Goal: Check status: Check status

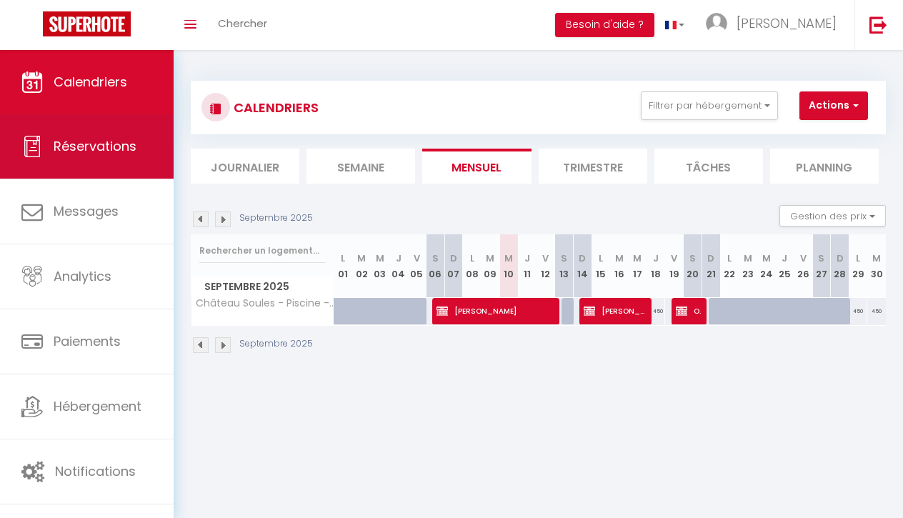
click at [131, 141] on span "Réservations" at bounding box center [95, 146] width 83 height 18
select select "not_cancelled"
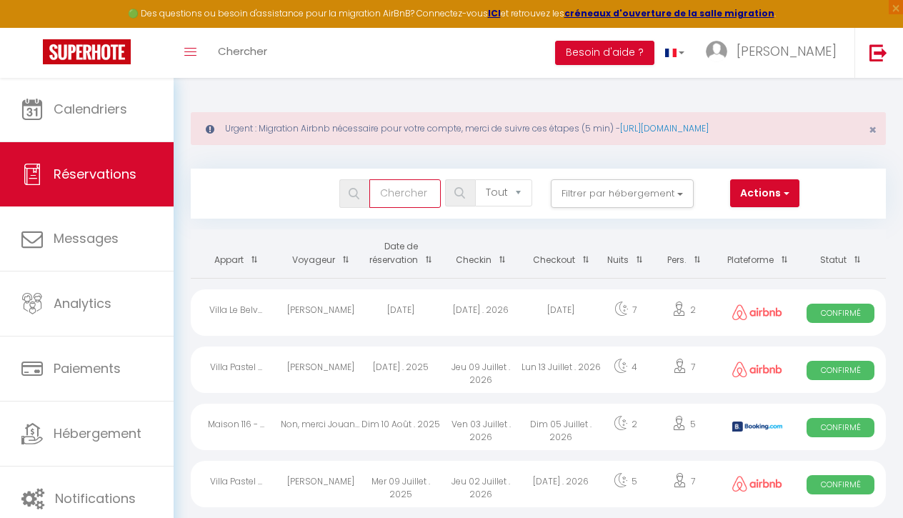
click at [406, 193] on input "text" at bounding box center [404, 193] width 71 height 29
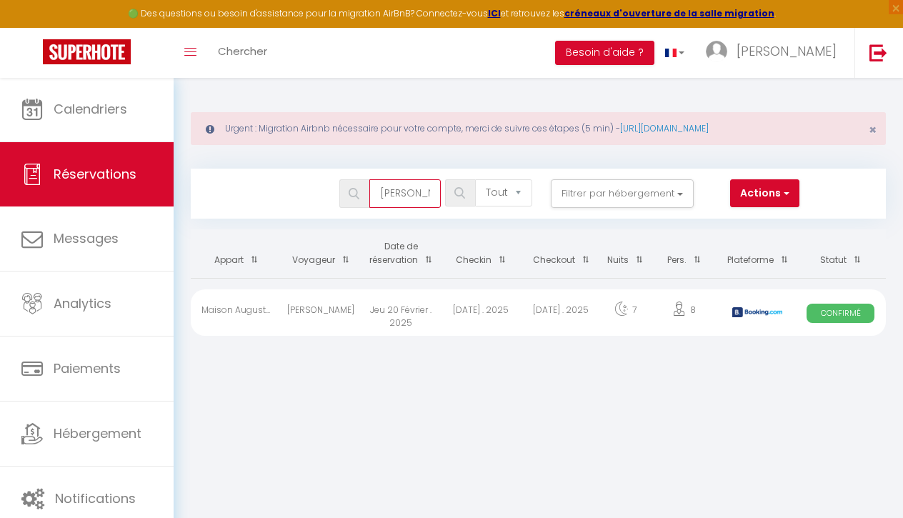
type input "[PERSON_NAME]"
select select "all"
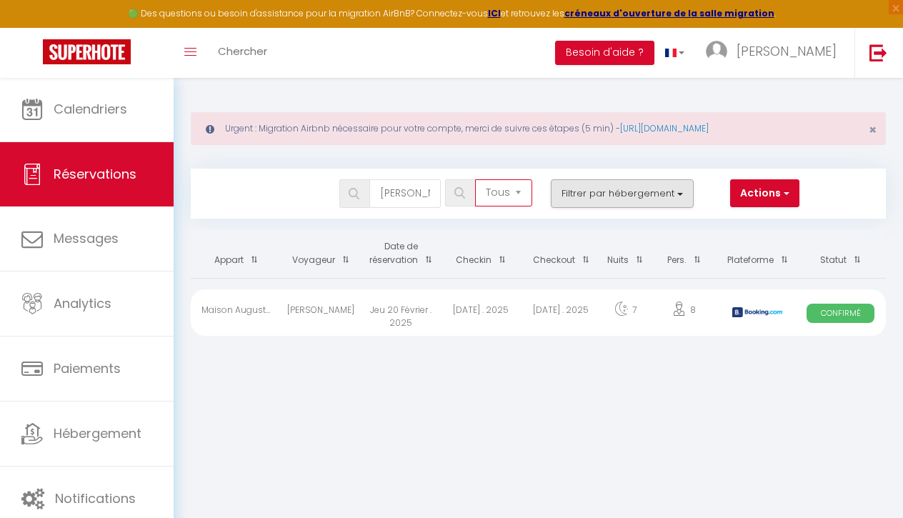
click at [568, 195] on button "Filtrer par hébergement" at bounding box center [622, 193] width 143 height 29
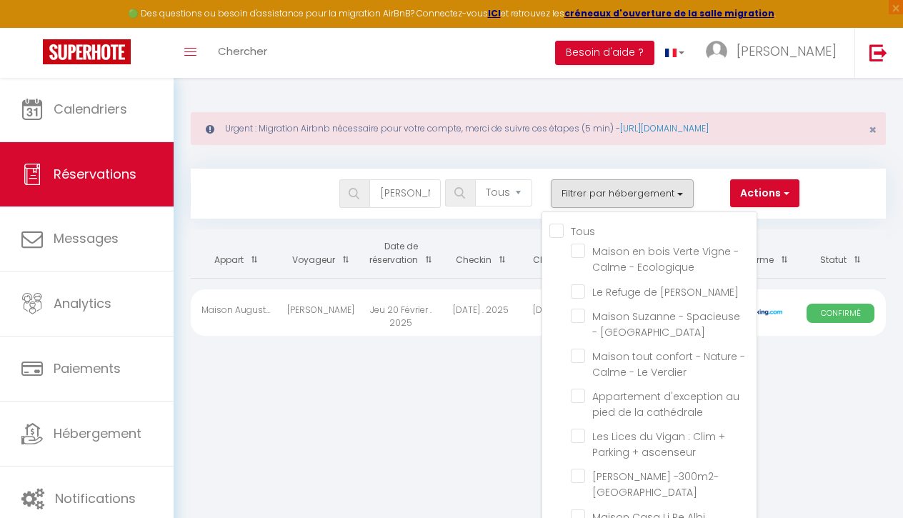
click at [556, 229] on input "Tous" at bounding box center [652, 230] width 207 height 14
checkbox input "true"
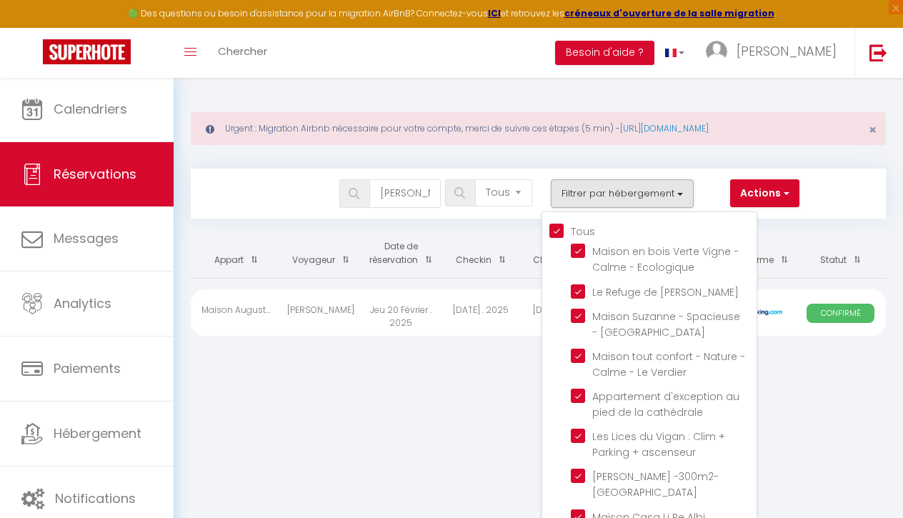
checkbox input "true"
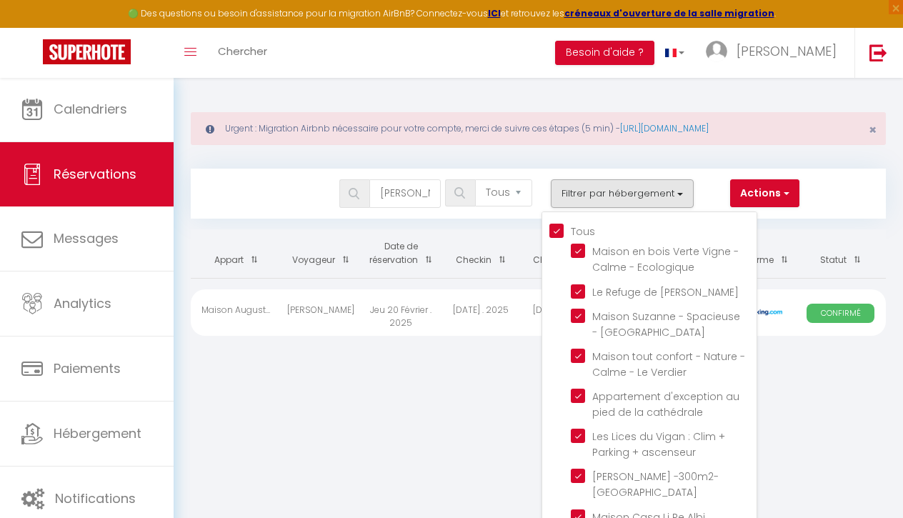
checkbox input "true"
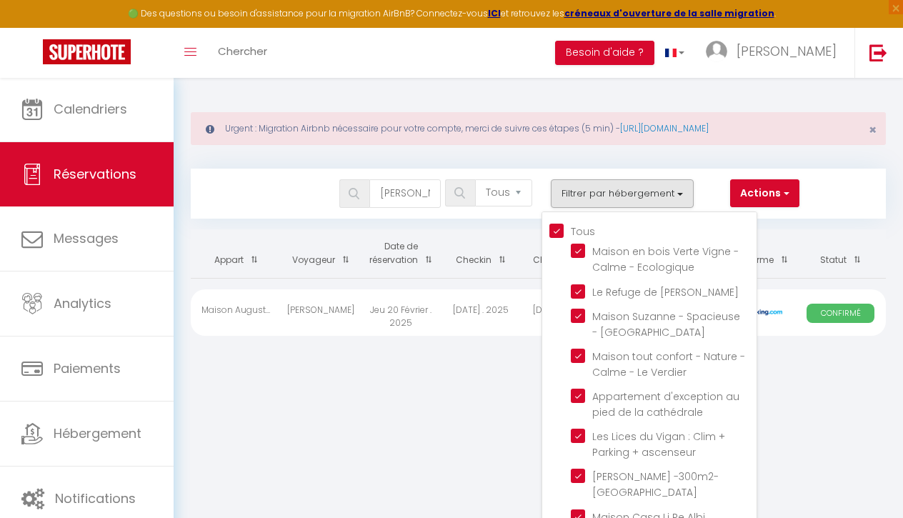
checkbox input "true"
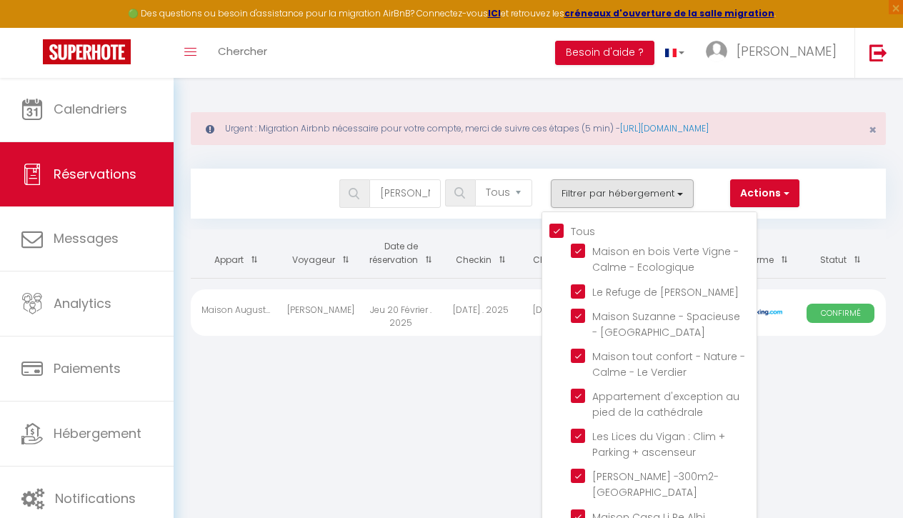
checkbox input "true"
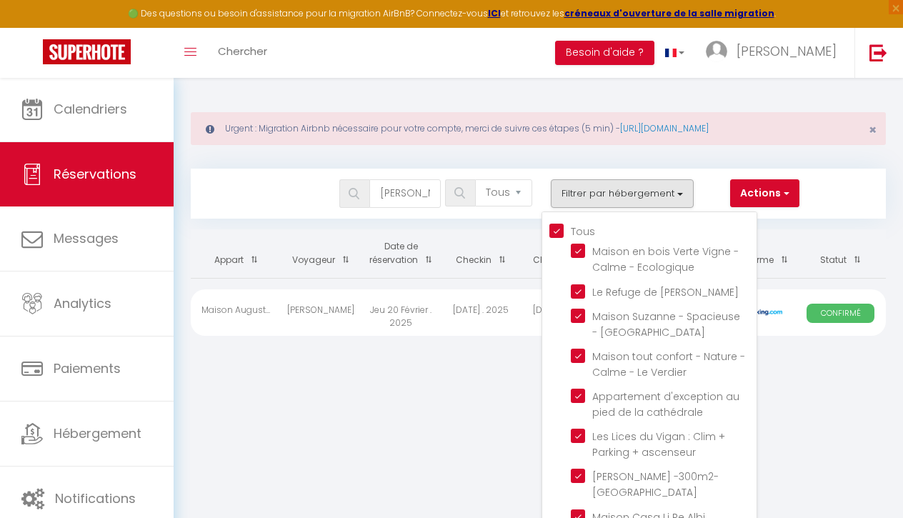
checkbox input "true"
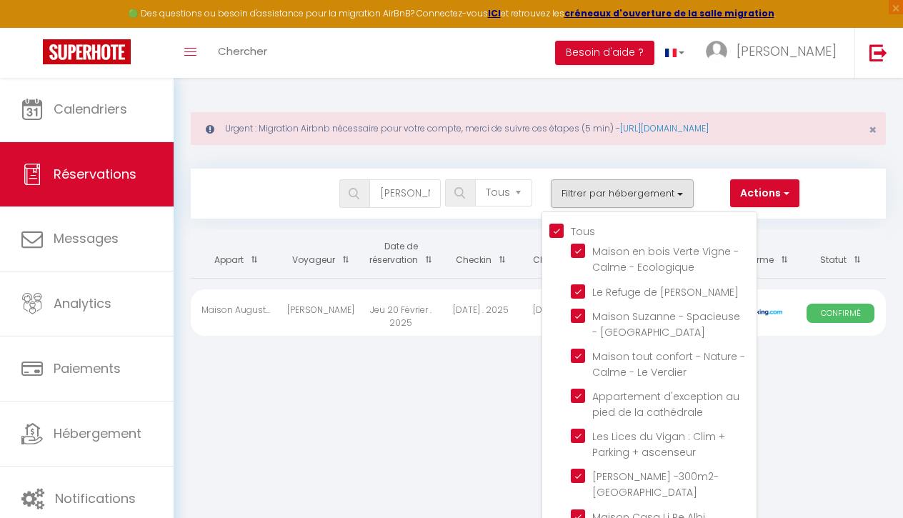
checkbox input "true"
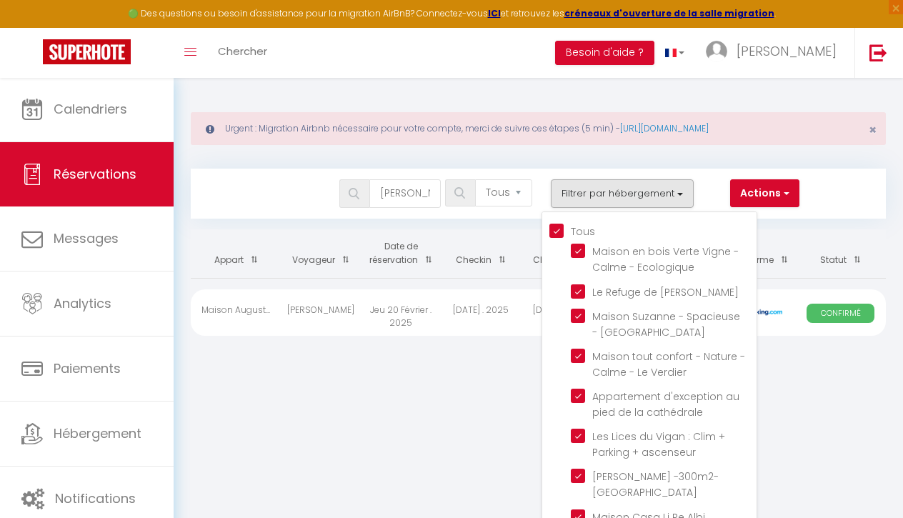
checkbox input "true"
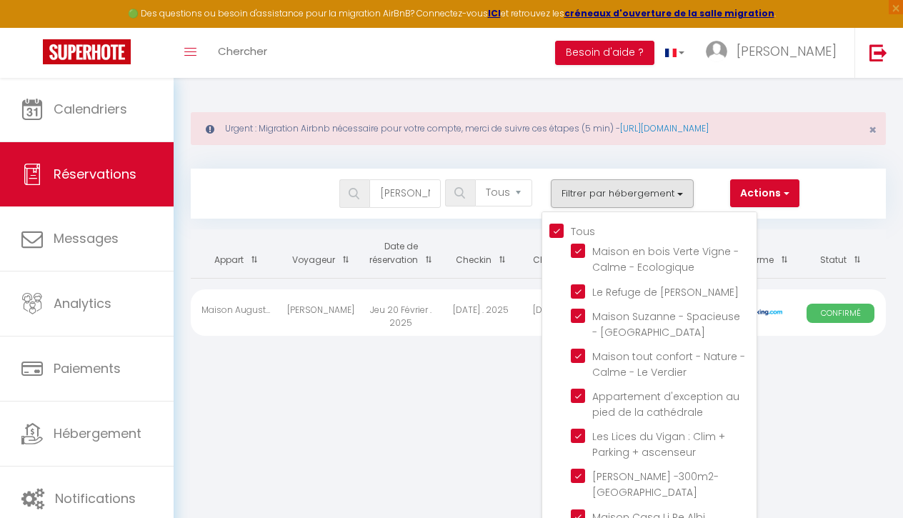
checkbox input "true"
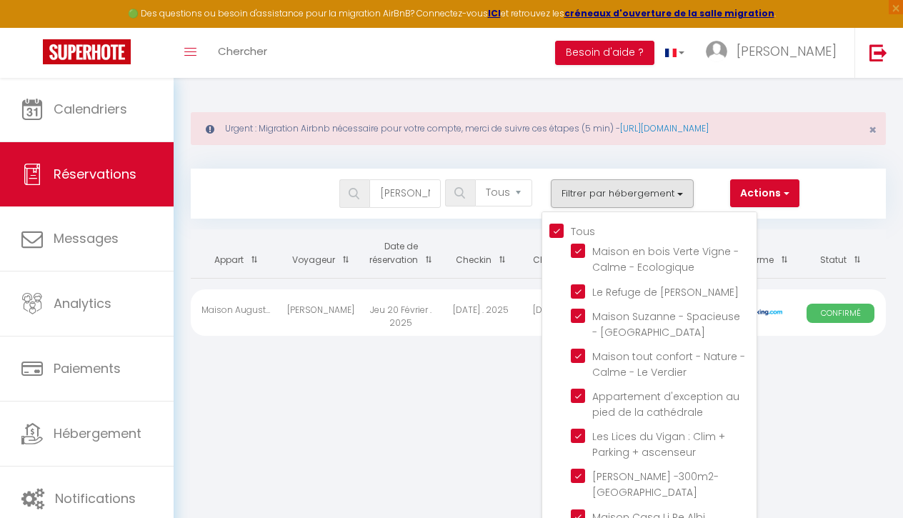
checkbox input "true"
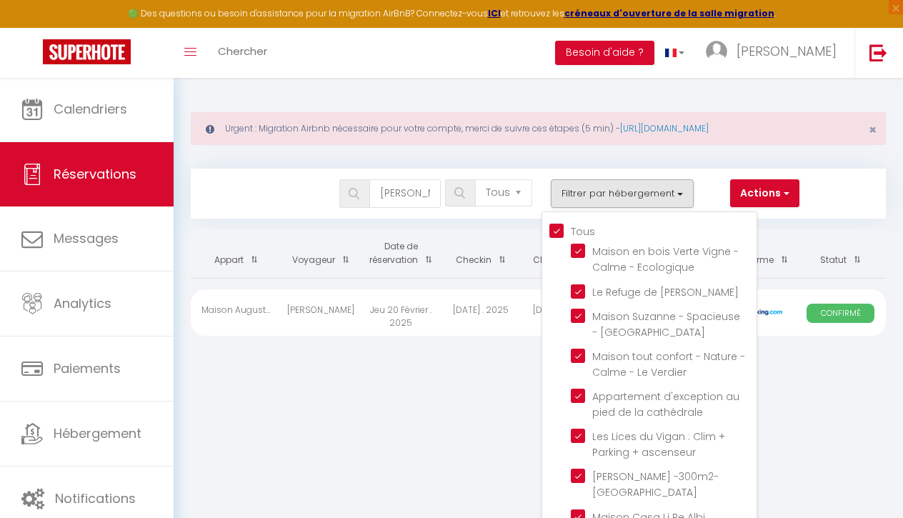
checkbox input "true"
click at [556, 229] on input "Tous" at bounding box center [652, 230] width 207 height 14
checkbox input "false"
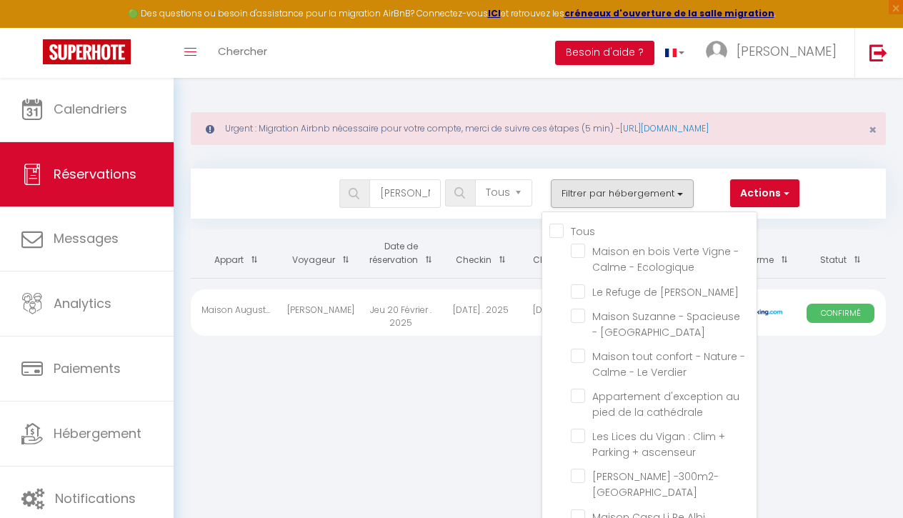
checkbox input "false"
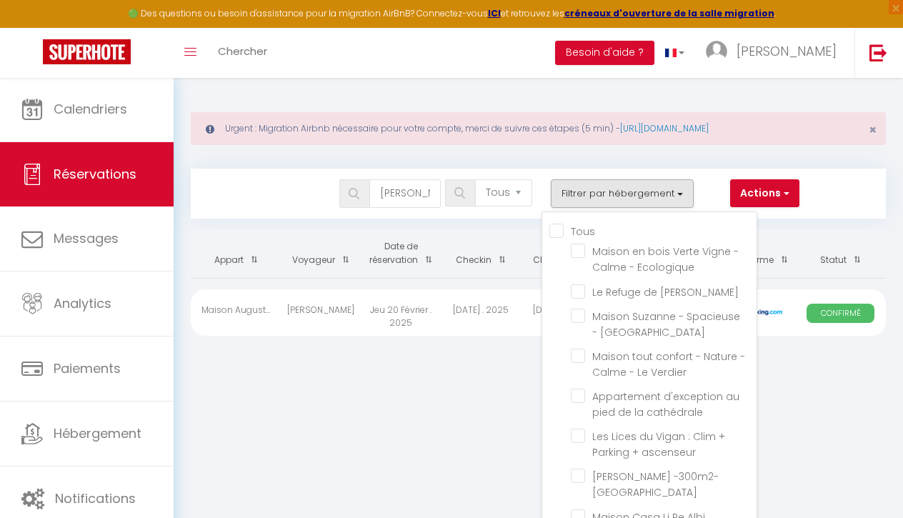
checkbox input "false"
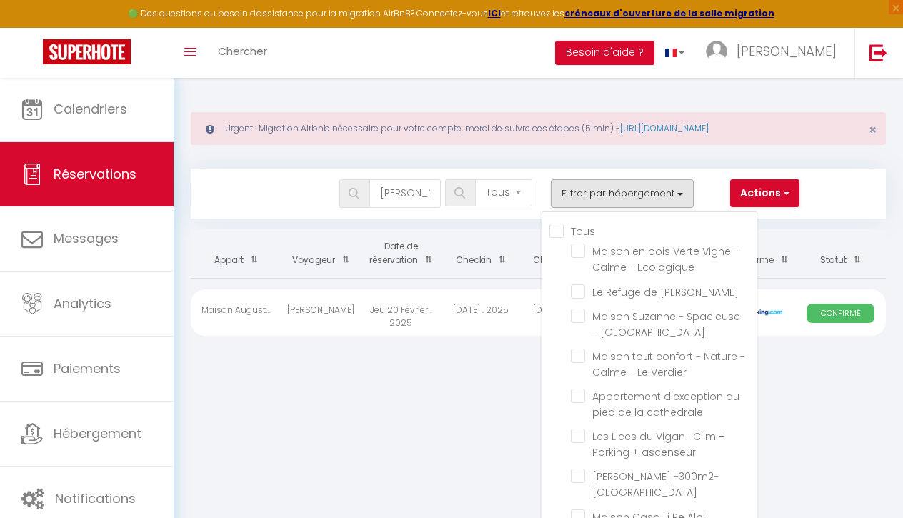
checkbox input "false"
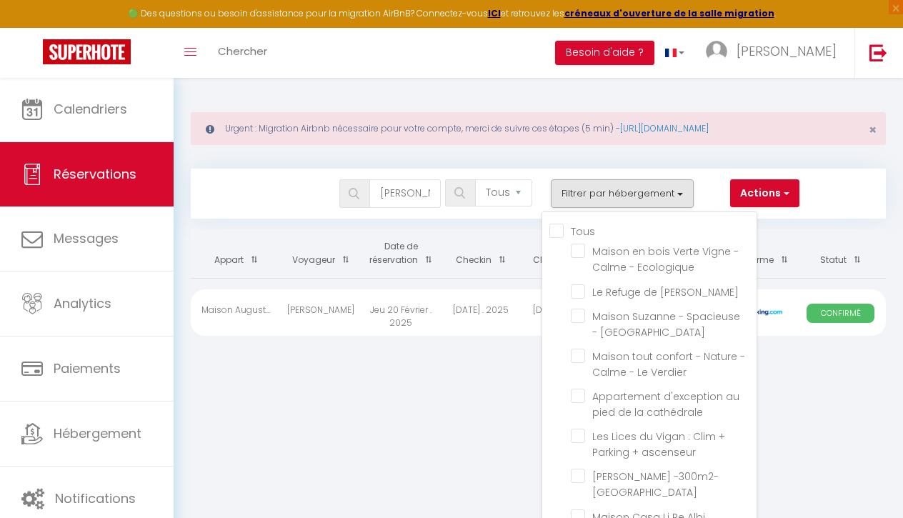
checkbox input "false"
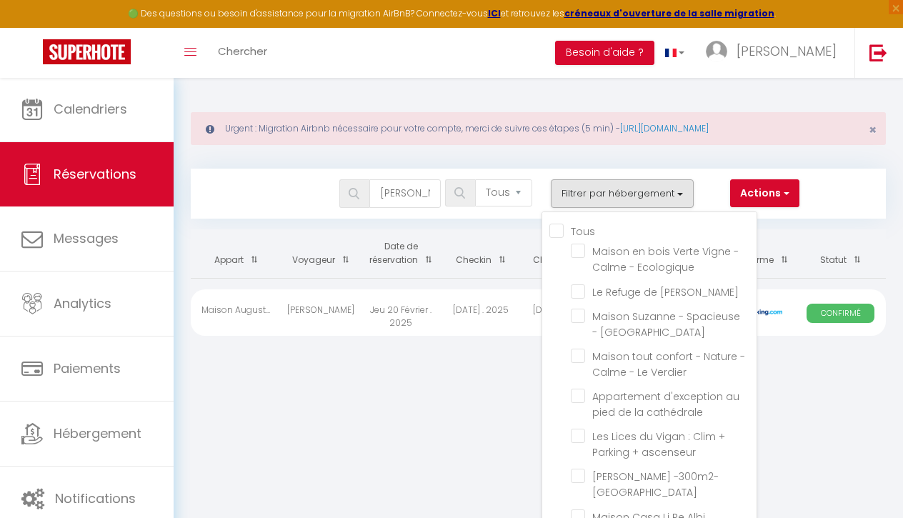
checkbox input "false"
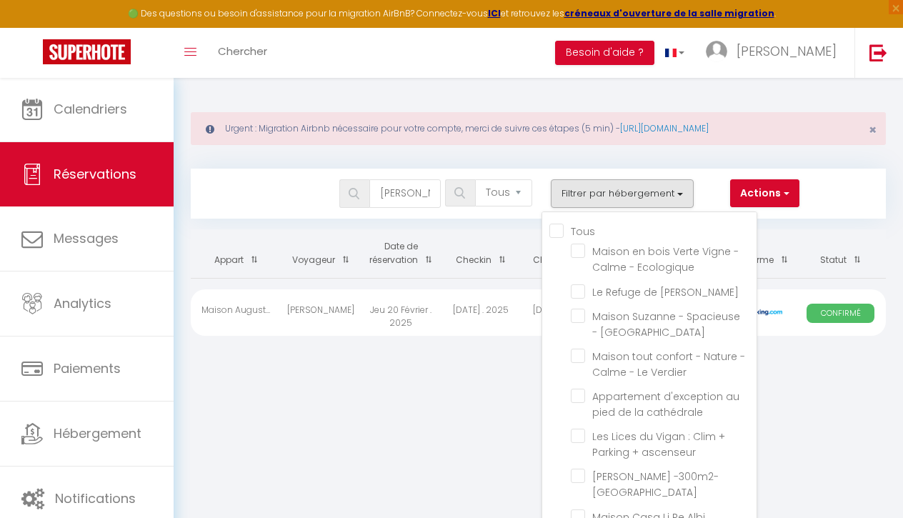
checkbox input "false"
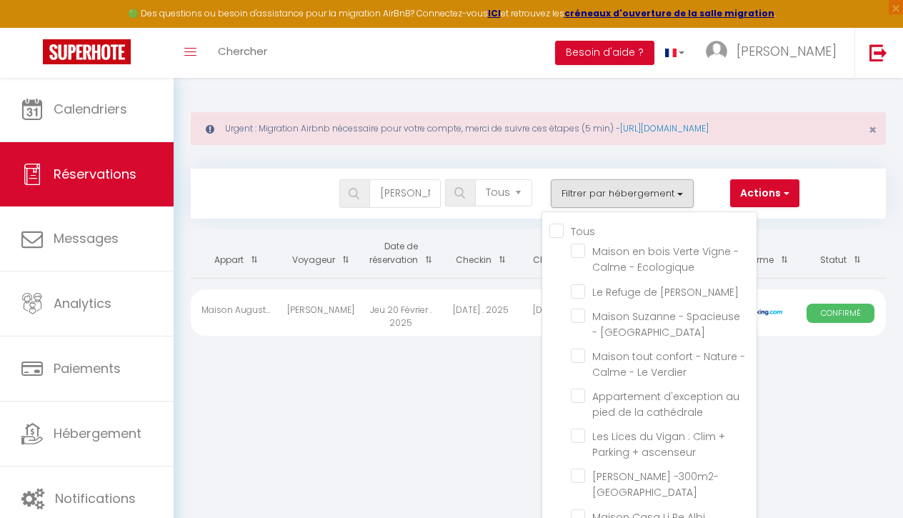
checkbox input "false"
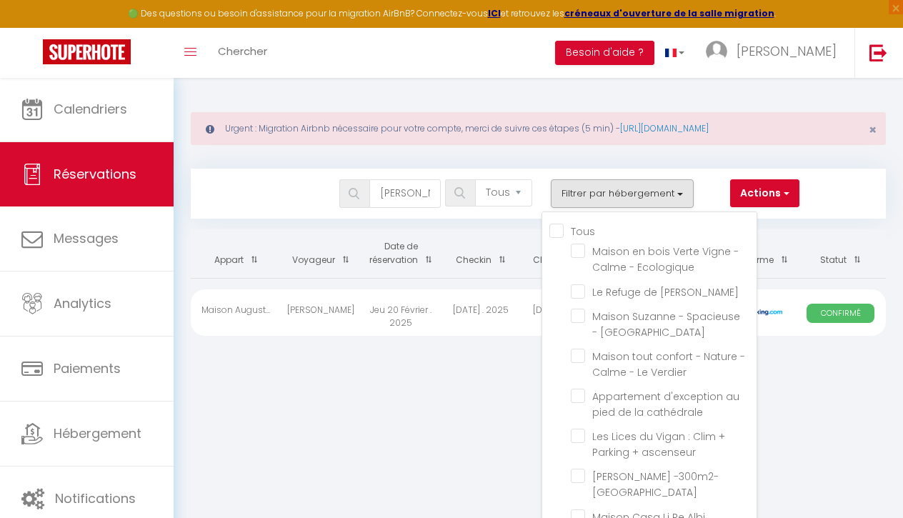
checkbox input "false"
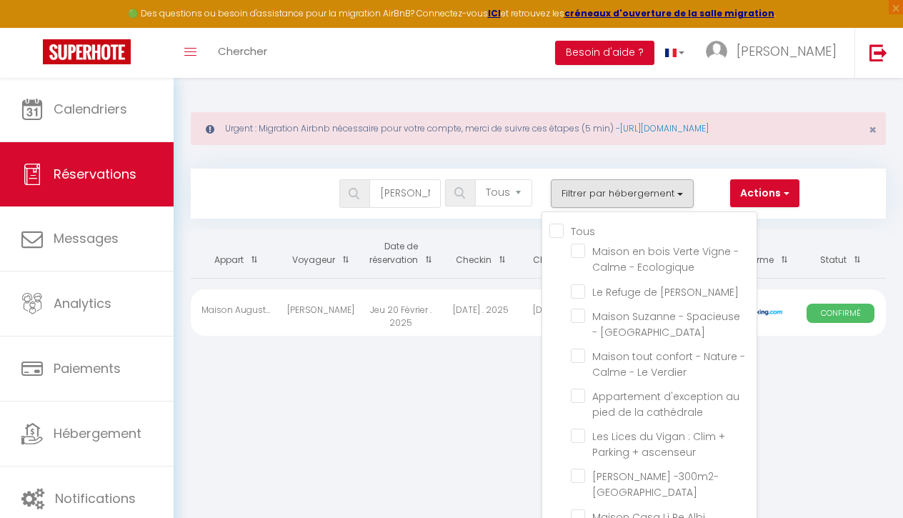
checkbox input "false"
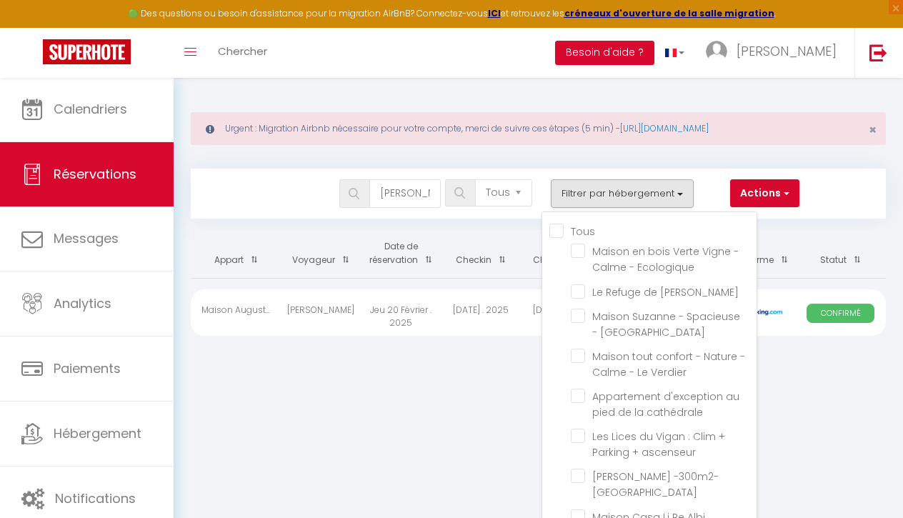
checkbox input "false"
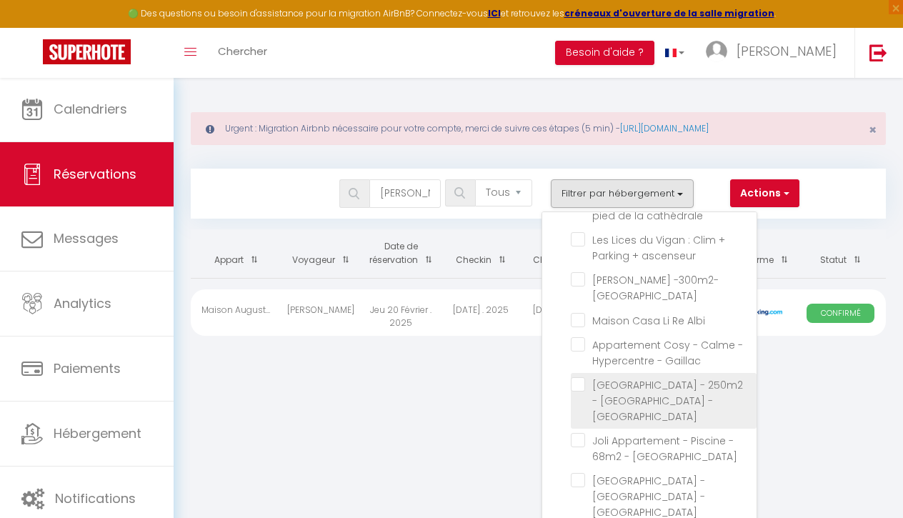
scroll to position [169, 0]
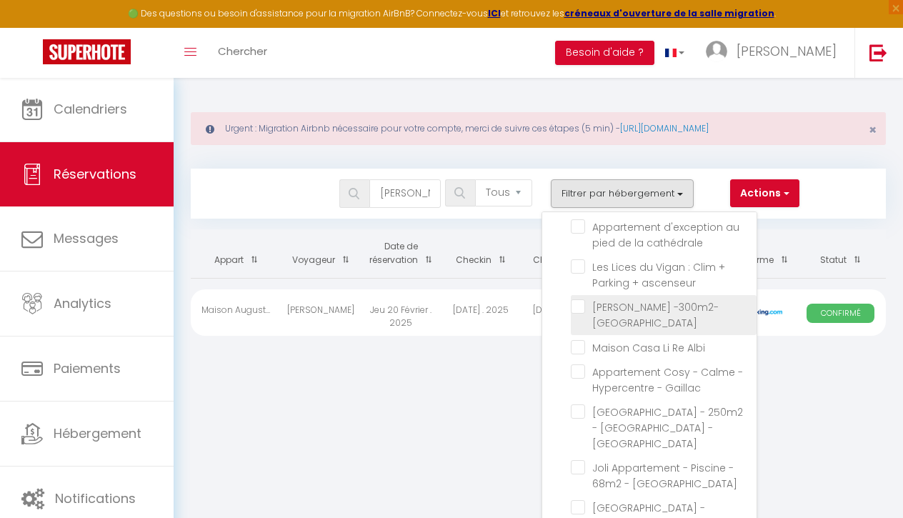
click at [573, 307] on input "[PERSON_NAME] -300m2- [GEOGRAPHIC_DATA]" at bounding box center [664, 306] width 186 height 14
checkbox input "true"
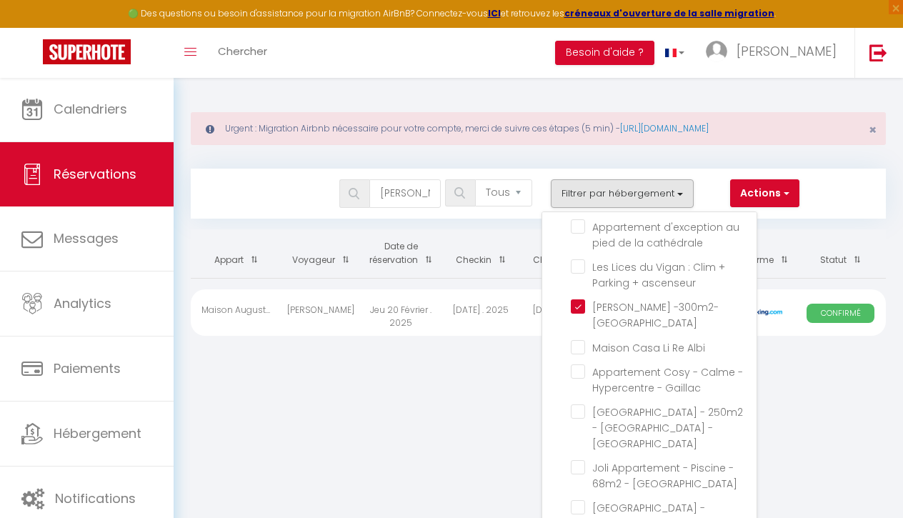
click at [484, 389] on body "🟢 Des questions ou besoin d'assistance pour la migration AirBnB? Connectez-vous…" at bounding box center [451, 336] width 903 height 518
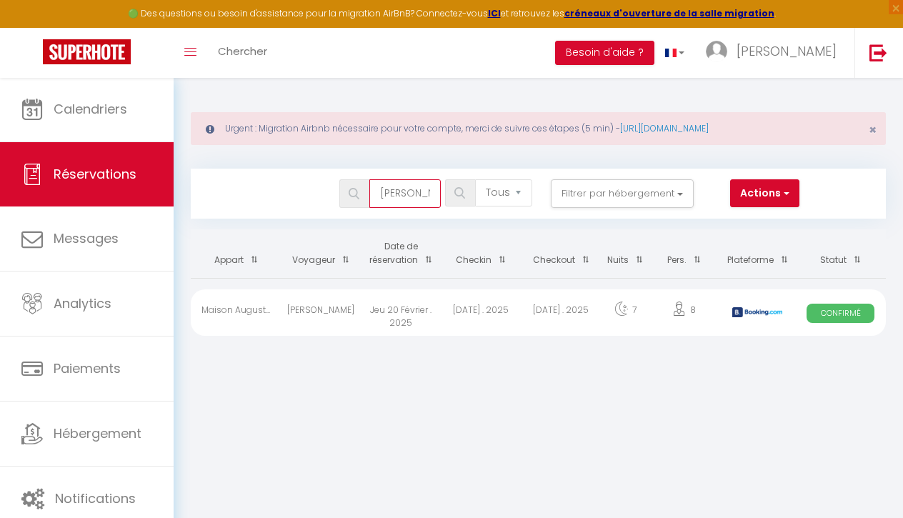
click at [412, 202] on input "[PERSON_NAME]" at bounding box center [404, 193] width 71 height 29
click at [481, 438] on body "🟢 Des questions ou besoin d'assistance pour la migration AirBnB? Connectez-vous…" at bounding box center [451, 336] width 903 height 518
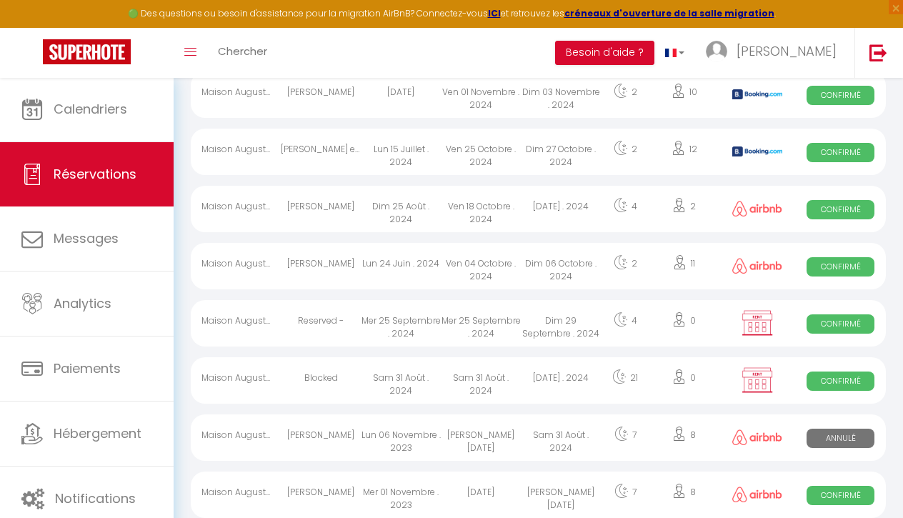
scroll to position [1590, 0]
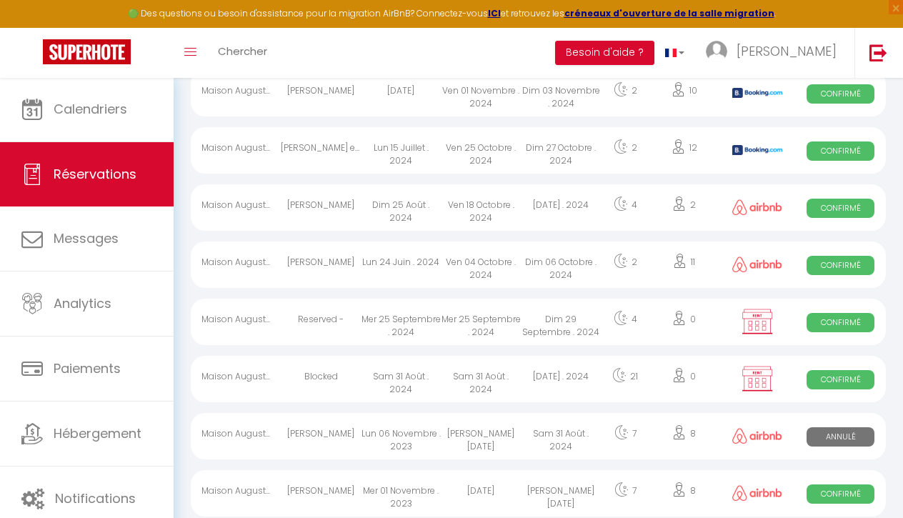
click at [501, 324] on div "Mer 25 Septembre . 2024" at bounding box center [481, 322] width 80 height 46
select select "OK"
select select "KO"
select select "0"
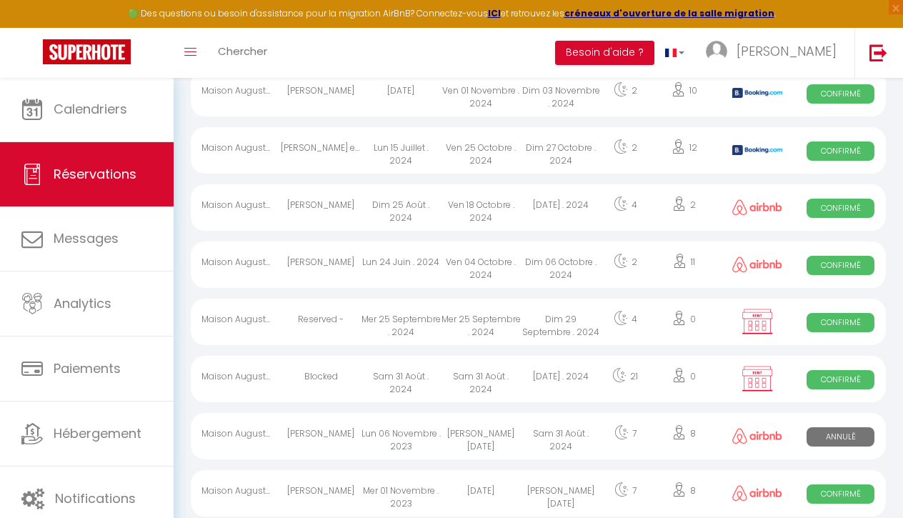
select select "1"
select select
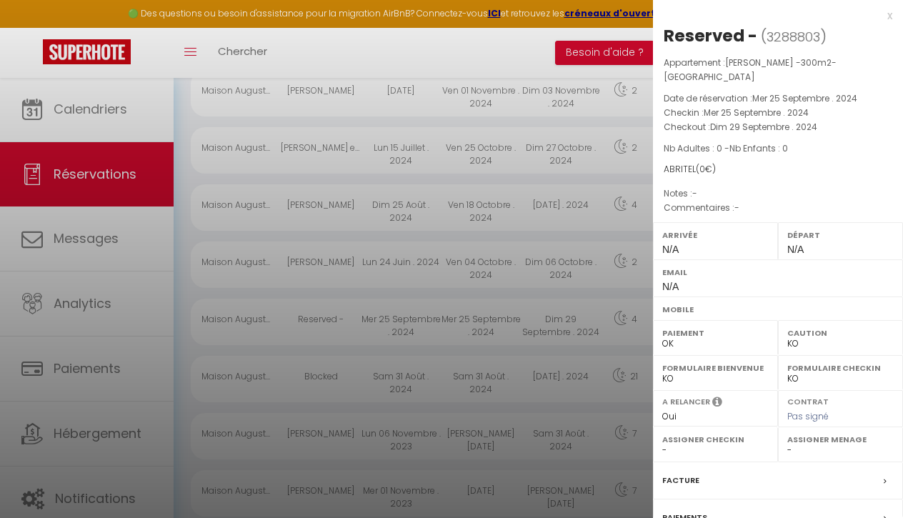
click at [501, 356] on div at bounding box center [451, 259] width 903 height 518
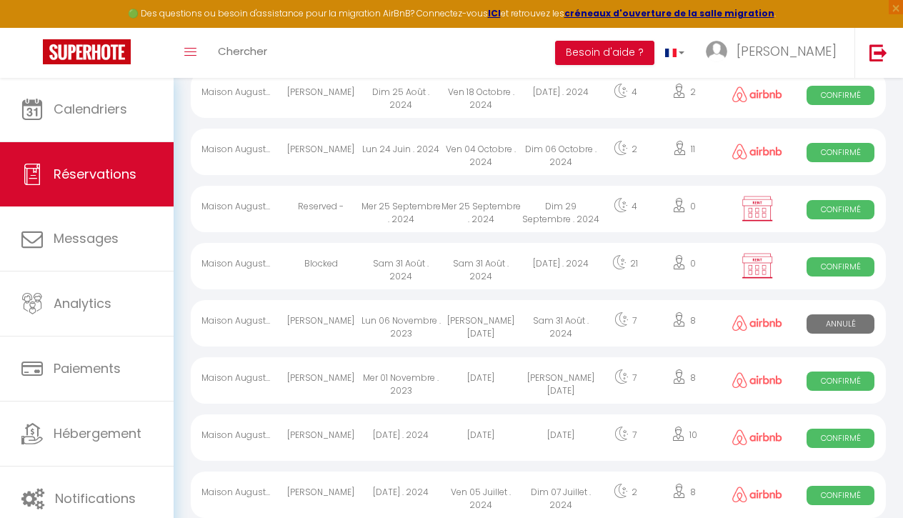
scroll to position [1703, 0]
